Goal: Feedback & Contribution: Submit feedback/report problem

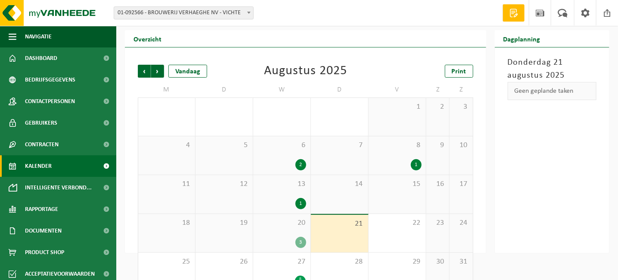
scroll to position [42, 0]
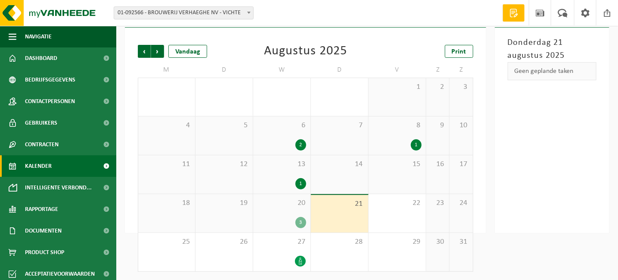
click at [299, 220] on div "3" at bounding box center [301, 222] width 11 height 11
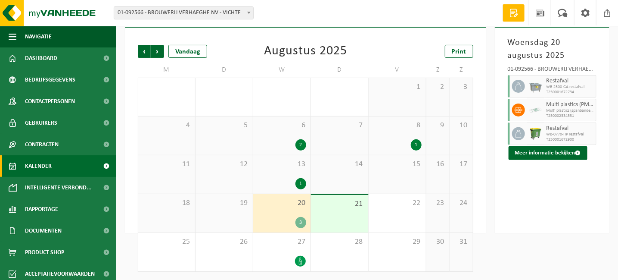
click at [570, 111] on span "Multi plastics (spanbanden/EPS/folie naturel/folie gemengd" at bounding box center [570, 110] width 47 height 5
click at [0, 0] on span "Uw feedback" at bounding box center [0, 0] width 0 height 0
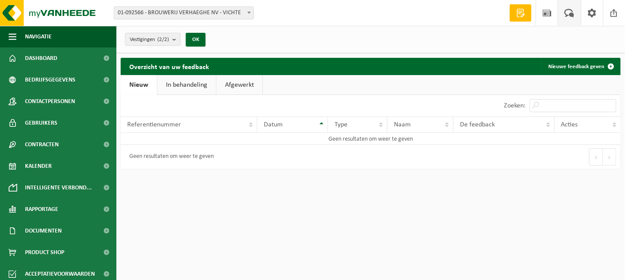
click at [305, 127] on div "Datum" at bounding box center [290, 124] width 53 height 7
click at [155, 129] on th "Referentienummer" at bounding box center [189, 124] width 137 height 16
click at [562, 68] on link "Nieuwe feedback geven" at bounding box center [580, 66] width 78 height 17
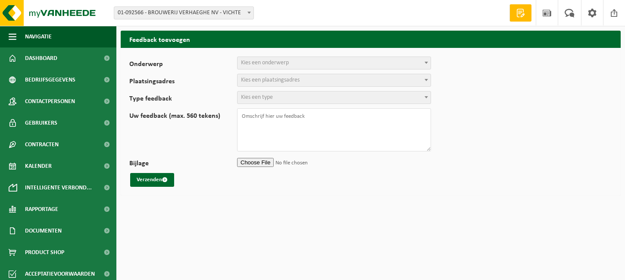
select select
click at [271, 66] on span "Kies een onderwerp" at bounding box center [333, 63] width 193 height 12
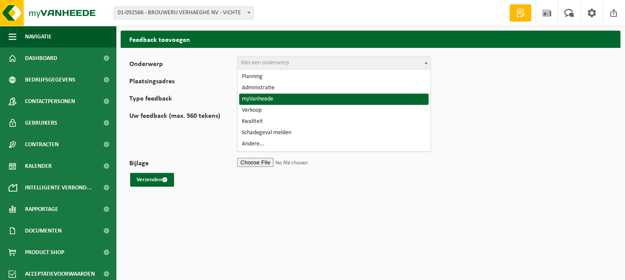
select select "11"
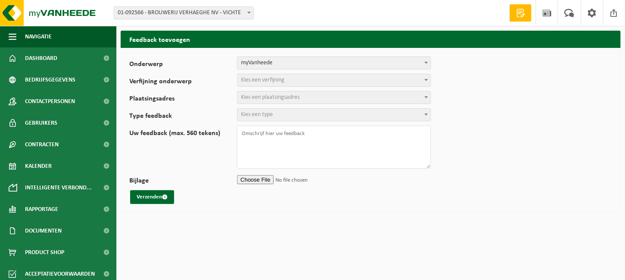
click at [284, 77] on span "Kies een verfijning" at bounding box center [263, 80] width 44 height 6
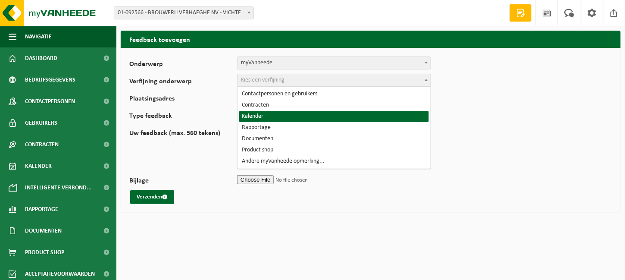
select select "14"
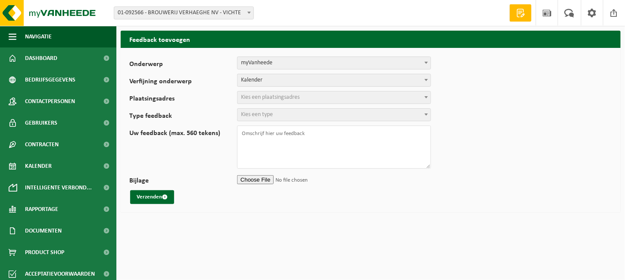
click at [264, 97] on span "Kies een plaatsingsadres" at bounding box center [270, 97] width 59 height 6
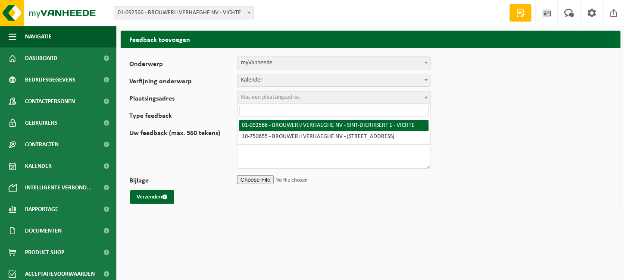
select select "20317"
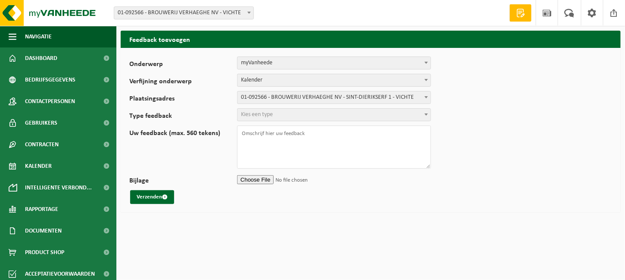
click at [262, 113] on span "Kies een type" at bounding box center [257, 114] width 32 height 6
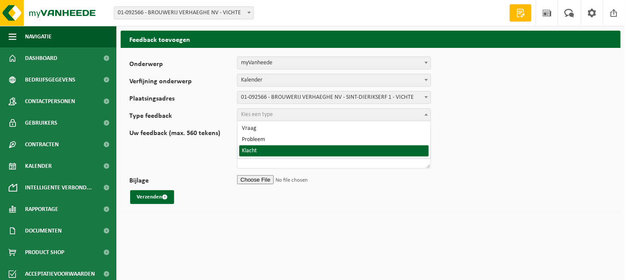
select select "COM"
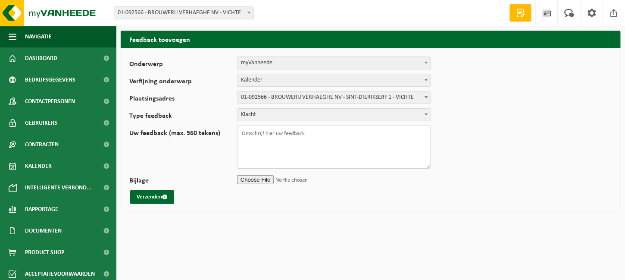
click at [254, 134] on textarea "Uw feedback (max. 560 tekens)" at bounding box center [334, 146] width 194 height 43
click at [298, 132] on textarea "Wij vroegen om gisteren 7 foliezakken op te halen" at bounding box center [334, 146] width 194 height 43
click at [391, 131] on textarea "Wij vroegen om gisteren (20.08.2025) 7 foliezakken op te halen" at bounding box center [334, 146] width 194 height 43
type textarea "Wij vroegen om gisteren ([DATE]) 7 foliezakken op te halen maar dat is niet geb…"
click at [153, 196] on button "Verzenden" at bounding box center [152, 197] width 44 height 14
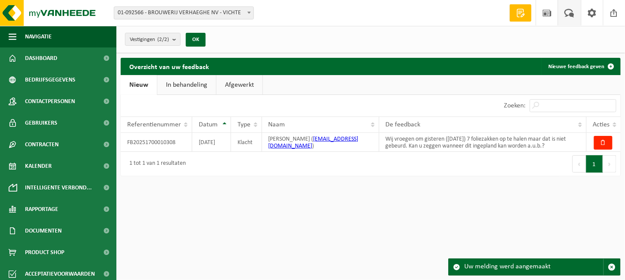
click at [185, 83] on link "In behandeling" at bounding box center [186, 85] width 59 height 20
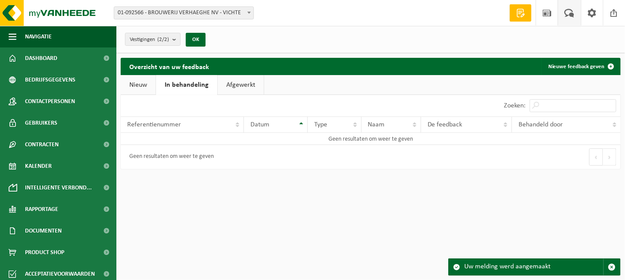
click at [243, 84] on link "Afgewerkt" at bounding box center [241, 85] width 46 height 20
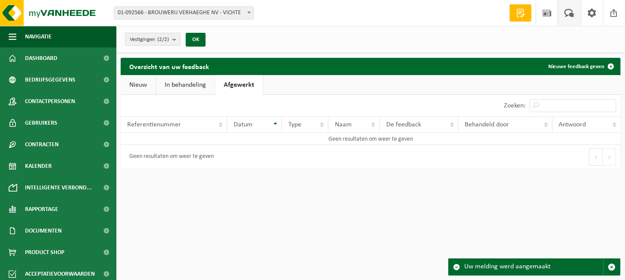
click at [143, 84] on link "Nieuw" at bounding box center [138, 85] width 35 height 20
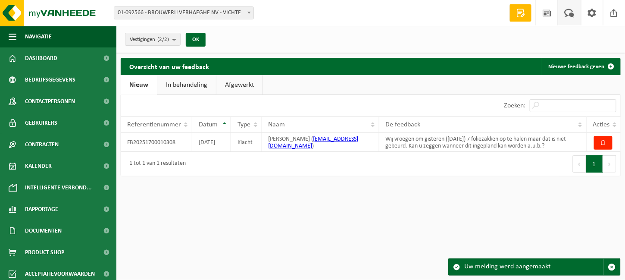
click at [502, 268] on div "Uw melding werd aangemaakt" at bounding box center [533, 267] width 139 height 16
click at [50, 165] on span "Kalender" at bounding box center [38, 166] width 27 height 22
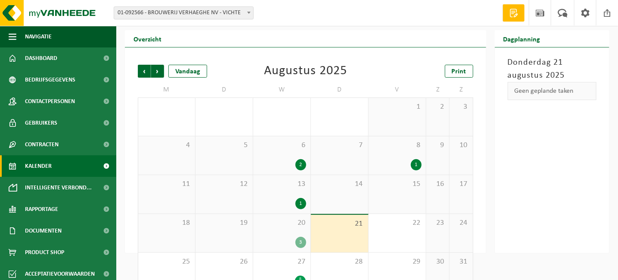
scroll to position [42, 0]
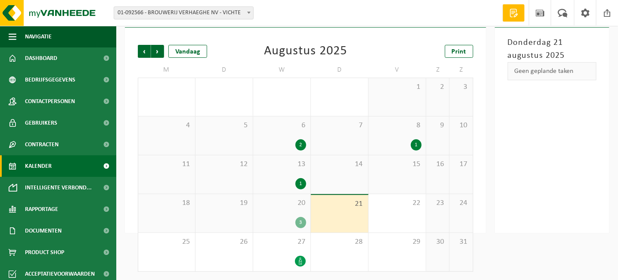
click at [297, 218] on div "3" at bounding box center [282, 222] width 49 height 11
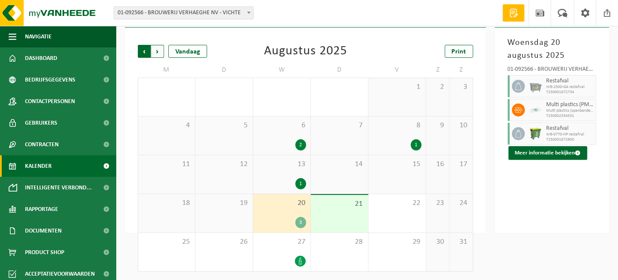
click at [159, 50] on span "Volgende" at bounding box center [157, 51] width 13 height 13
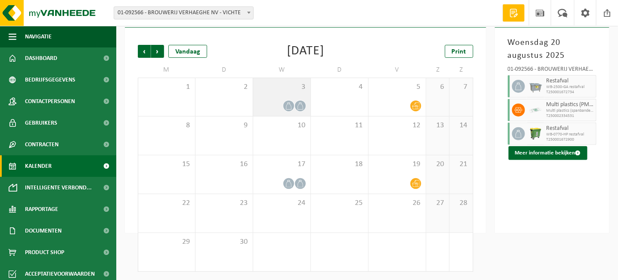
click at [288, 98] on div "3" at bounding box center [281, 97] width 57 height 38
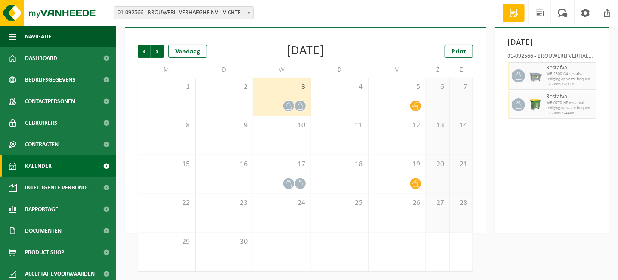
click at [274, 92] on div "3" at bounding box center [281, 97] width 57 height 38
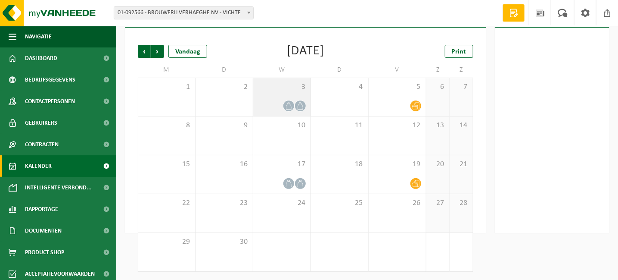
click at [290, 95] on div "3" at bounding box center [281, 97] width 57 height 38
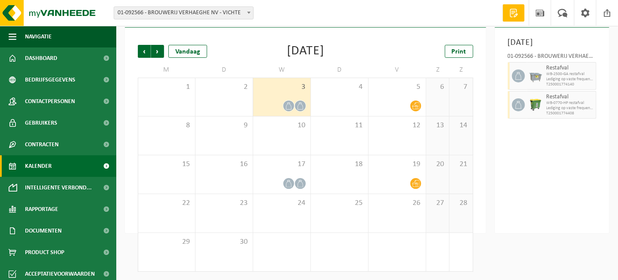
click at [289, 102] on icon at bounding box center [288, 105] width 7 height 7
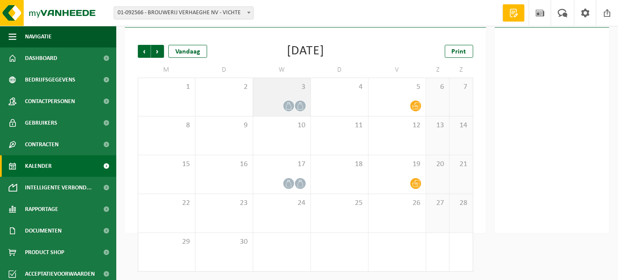
click at [289, 102] on icon at bounding box center [288, 105] width 7 height 7
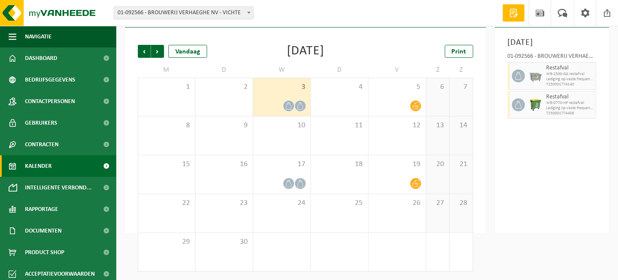
click at [278, 90] on span "3" at bounding box center [282, 86] width 49 height 9
